Goal: Task Accomplishment & Management: Manage account settings

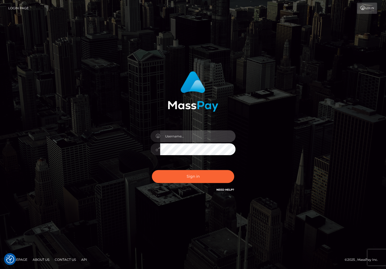
click at [182, 137] on input "text" at bounding box center [197, 136] width 75 height 12
type input "christianc.xcite"
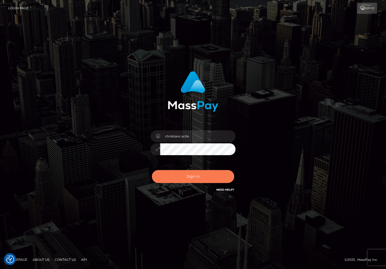
click at [197, 175] on button "Sign in" at bounding box center [193, 176] width 82 height 13
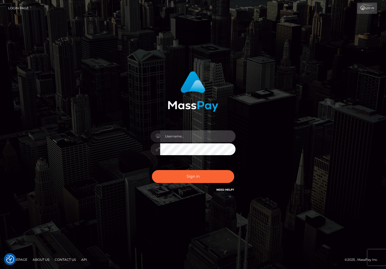
click at [185, 135] on input "text" at bounding box center [197, 136] width 75 height 12
type input "christianc.xcite"
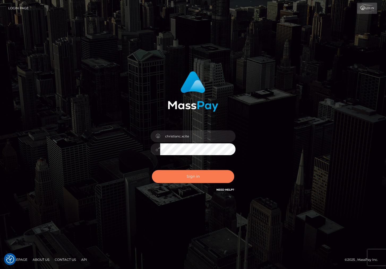
click at [182, 177] on button "Sign in" at bounding box center [193, 176] width 82 height 13
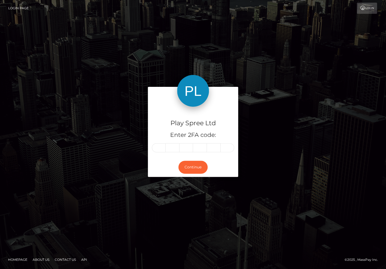
click at [157, 149] on input "text" at bounding box center [159, 147] width 14 height 9
type input "6"
type input "9"
type input "1"
type input "4"
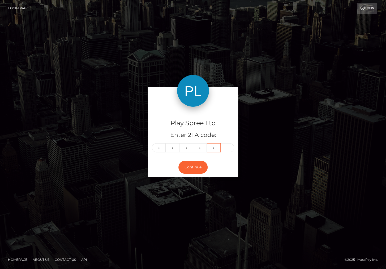
type input "7"
type input "6"
type input "9"
type input "1"
type input "4"
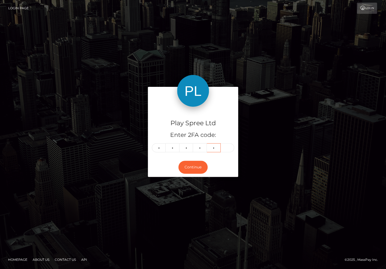
type input "7"
type input "1"
click at [191, 169] on button "Continue" at bounding box center [192, 167] width 29 height 13
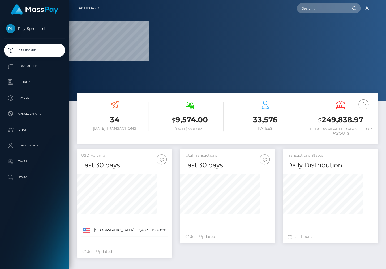
click at [331, 121] on h3 "$ 249,838.97" at bounding box center [340, 120] width 67 height 11
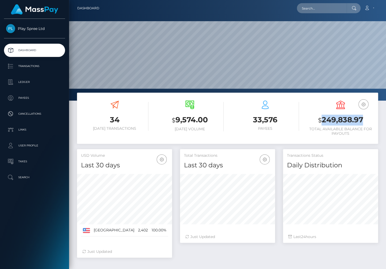
scroll to position [94, 95]
copy h3 "249,838.97"
